Goal: Task Accomplishment & Management: Manage account settings

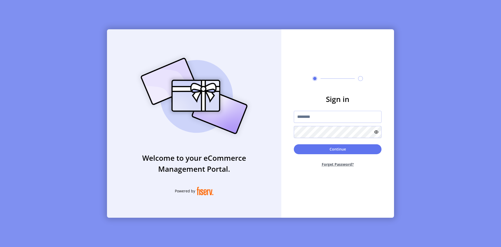
click at [315, 119] on input "text" at bounding box center [338, 117] width 88 height 12
type input "**********"
click at [294, 144] on button "Continue" at bounding box center [338, 149] width 88 height 10
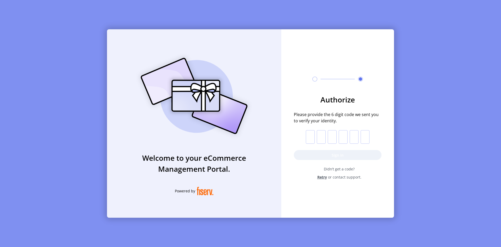
click at [309, 141] on input "text" at bounding box center [310, 137] width 9 height 14
click at [310, 136] on input "text" at bounding box center [310, 137] width 9 height 14
click at [307, 130] on input "text" at bounding box center [310, 137] width 9 height 14
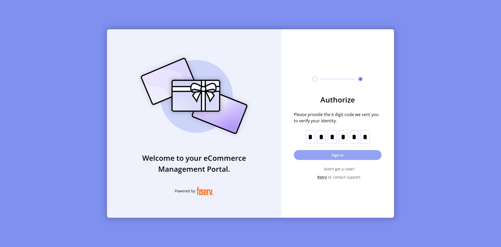
click at [327, 154] on button "Sign in" at bounding box center [338, 155] width 88 height 10
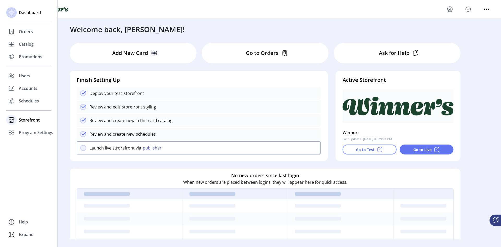
click at [29, 122] on span "Storefront" at bounding box center [29, 120] width 21 height 6
click at [27, 133] on span "Configuration" at bounding box center [32, 130] width 27 height 6
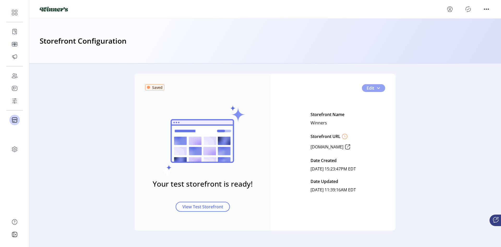
click at [378, 87] on span "button" at bounding box center [378, 88] width 4 height 4
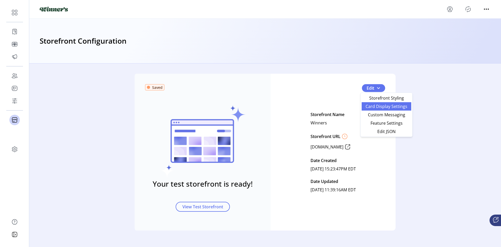
click at [392, 107] on span "Card Display Settings" at bounding box center [386, 106] width 43 height 4
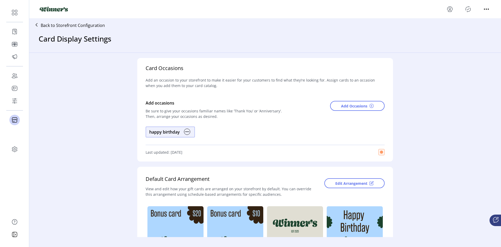
drag, startPoint x: 44, startPoint y: 26, endPoint x: 74, endPoint y: 26, distance: 30.5
click at [74, 26] on p "Back to Storefront Configuration" at bounding box center [73, 25] width 64 height 6
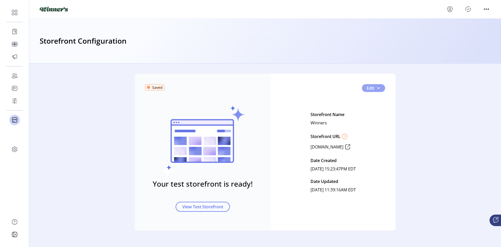
click at [374, 88] on button "Edit" at bounding box center [373, 88] width 23 height 8
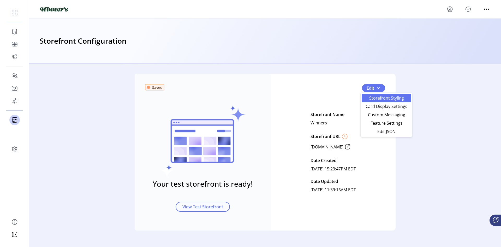
click at [384, 100] on span "Storefront Styling" at bounding box center [386, 98] width 43 height 4
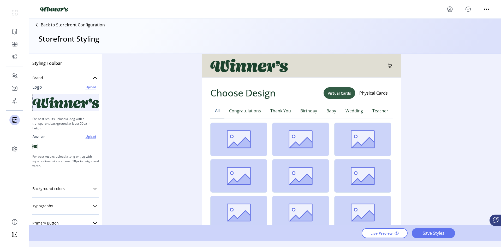
click at [42, 26] on p "Back to Storefront Configuration" at bounding box center [73, 25] width 64 height 6
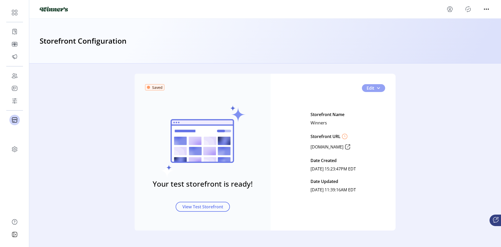
click at [372, 90] on span "Edit" at bounding box center [371, 88] width 8 height 6
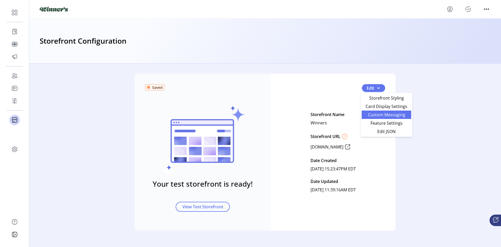
click at [381, 114] on span "Custom Messaging" at bounding box center [386, 114] width 43 height 4
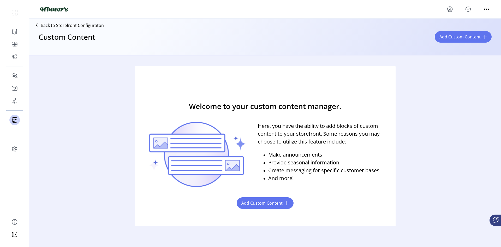
scroll to position [28, 0]
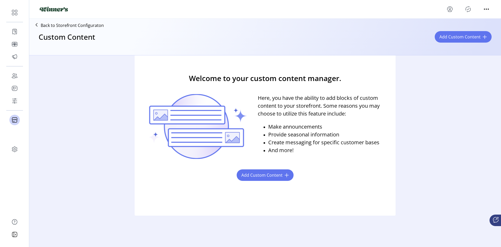
click at [48, 26] on p "Back to Storefront Configuraton" at bounding box center [72, 25] width 63 height 6
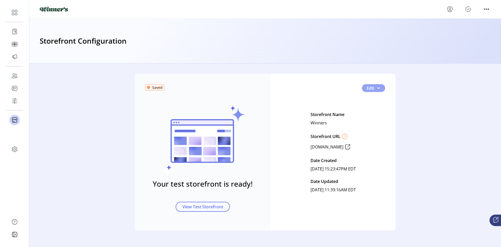
click at [369, 90] on span "Edit" at bounding box center [371, 88] width 8 height 6
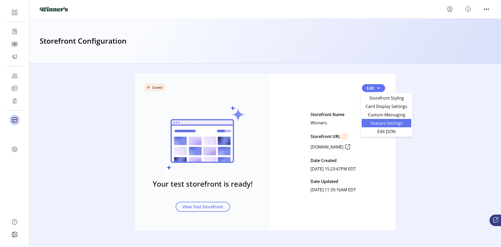
click at [389, 123] on span "Feature Settings" at bounding box center [386, 123] width 43 height 4
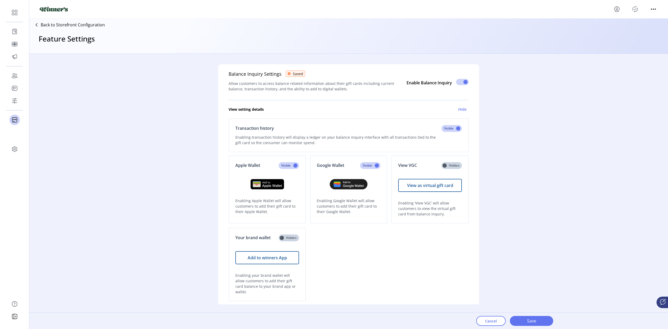
drag, startPoint x: 490, startPoint y: 0, endPoint x: 456, endPoint y: 213, distance: 215.6
click at [456, 213] on p "Enabling ‘View VGC’ will allow customers to view the virtual gift card from bal…" at bounding box center [430, 208] width 64 height 16
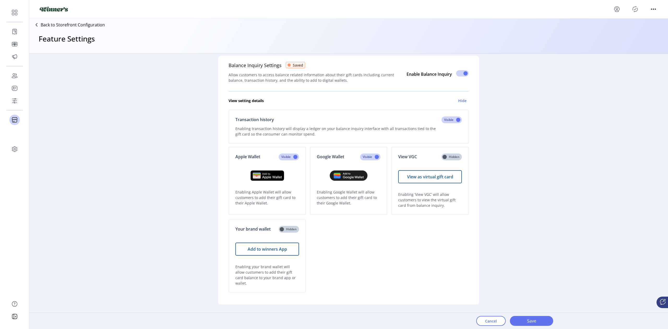
scroll to position [8, 0]
click at [373, 158] on span at bounding box center [370, 157] width 20 height 7
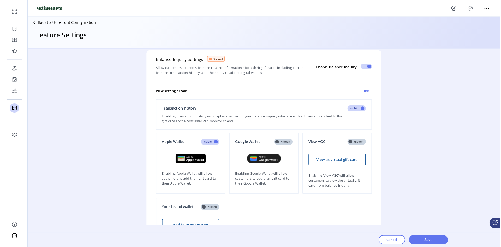
scroll to position [3, 2]
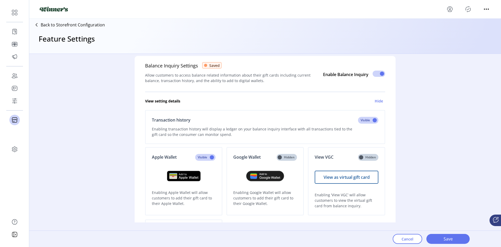
drag, startPoint x: 542, startPoint y: 6, endPoint x: 384, endPoint y: 87, distance: 178.0
click at [384, 87] on div "View setting details Hide Transaction history Enabling transaction history will…" at bounding box center [265, 192] width 240 height 213
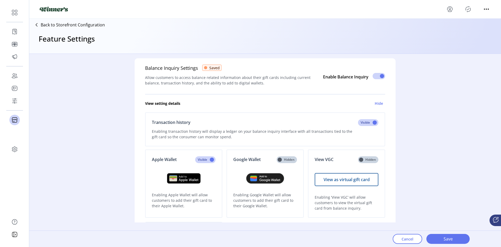
scroll to position [6, 0]
click at [430, 108] on div "Balance Inquiry Settings Saved Allow customers to access balance related inform…" at bounding box center [265, 138] width 472 height 168
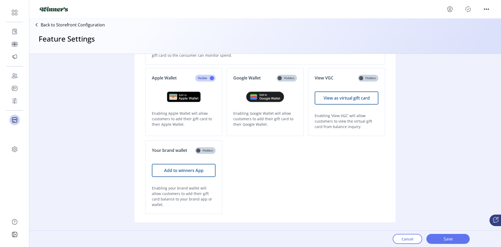
scroll to position [88, 0]
click at [293, 76] on span at bounding box center [287, 77] width 20 height 7
click at [364, 76] on span at bounding box center [368, 77] width 20 height 7
click at [401, 96] on div "Balance Inquiry Settings Saved Allow customers to access balance related inform…" at bounding box center [265, 138] width 472 height 168
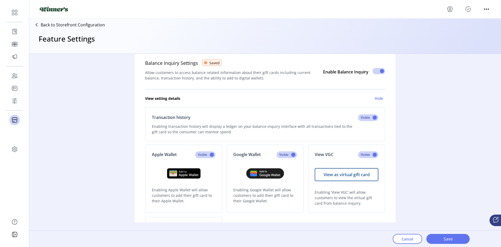
scroll to position [12, 0]
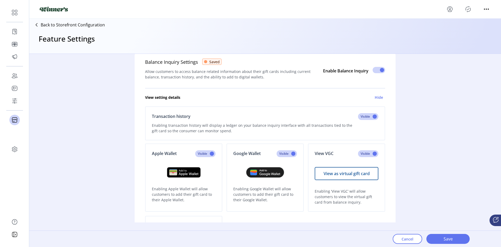
click at [437, 133] on div "Balance Inquiry Settings Saved Allow customers to access balance related inform…" at bounding box center [265, 138] width 472 height 168
